Goal: Task Accomplishment & Management: Manage account settings

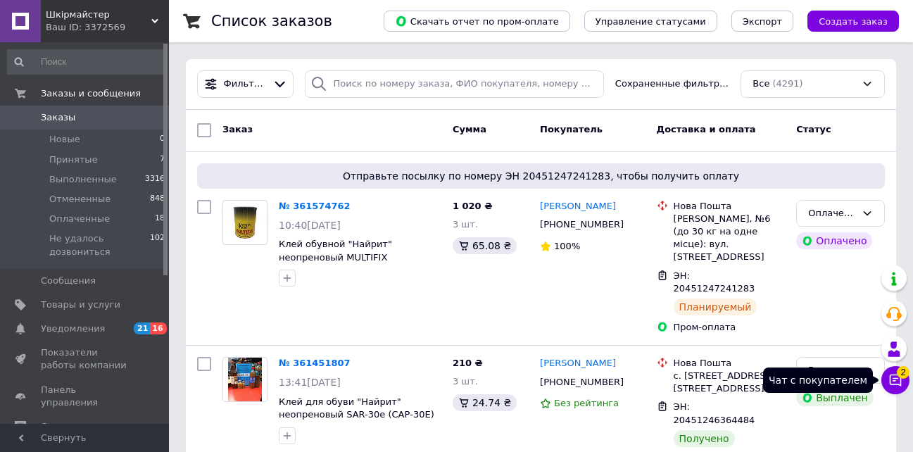
click at [894, 378] on icon at bounding box center [896, 380] width 12 height 12
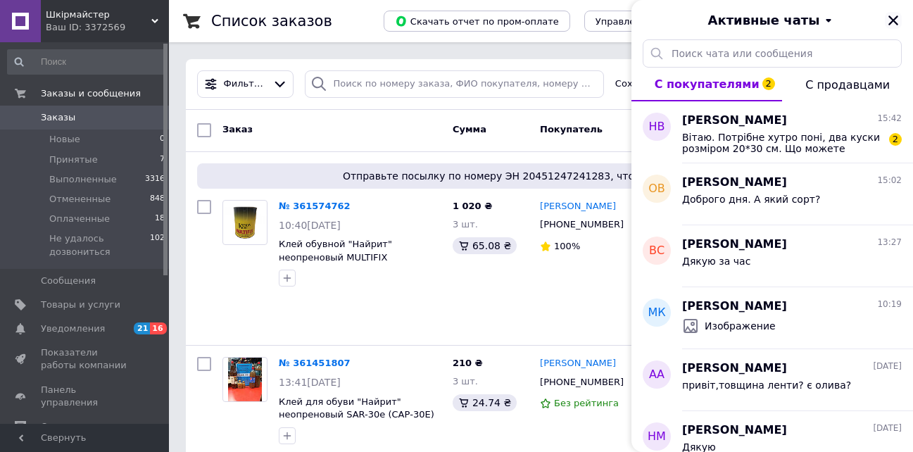
click at [891, 20] on icon "Закрыть" at bounding box center [893, 20] width 13 height 13
